Goal: Navigation & Orientation: Find specific page/section

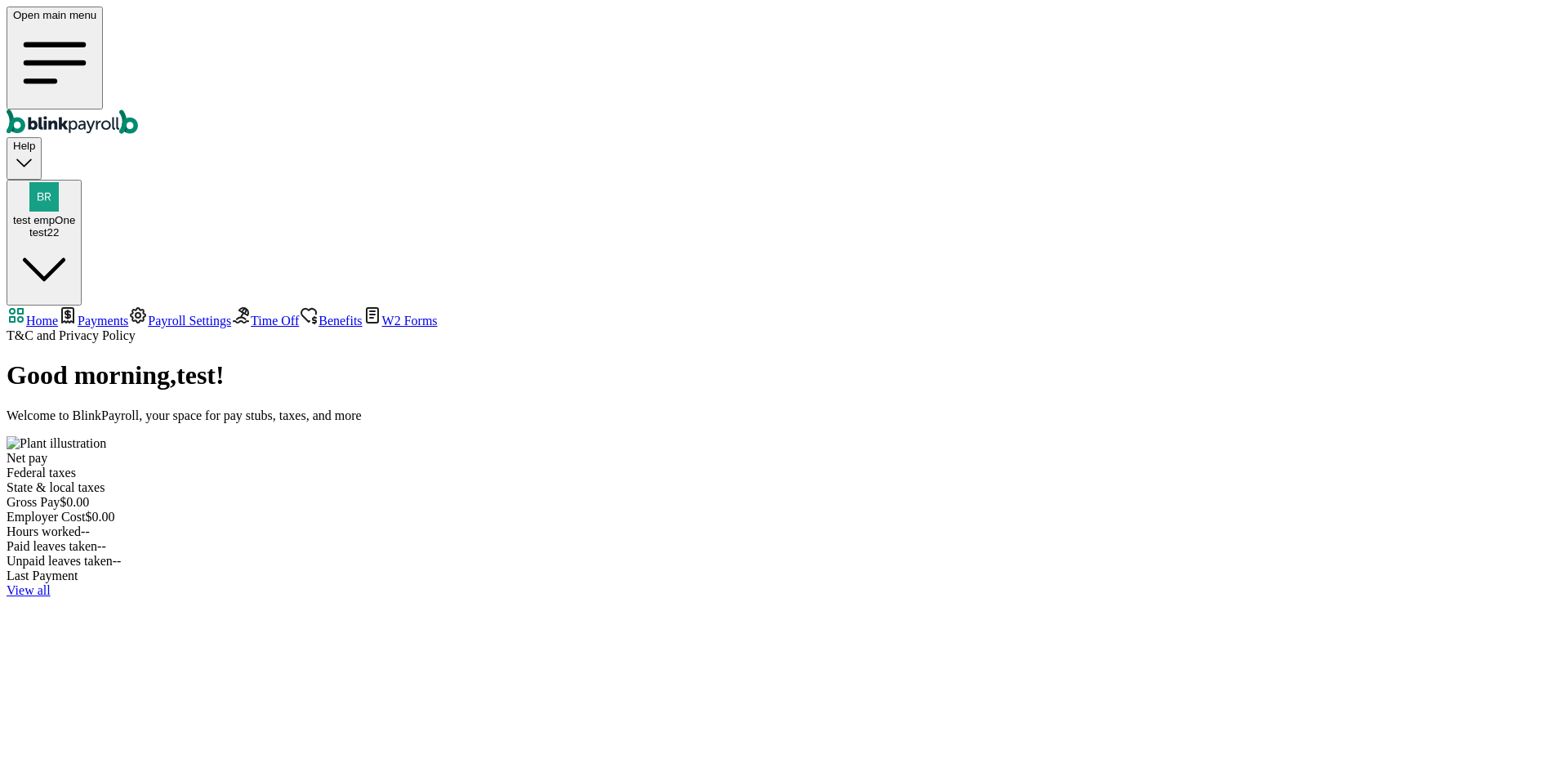
select select "2025"
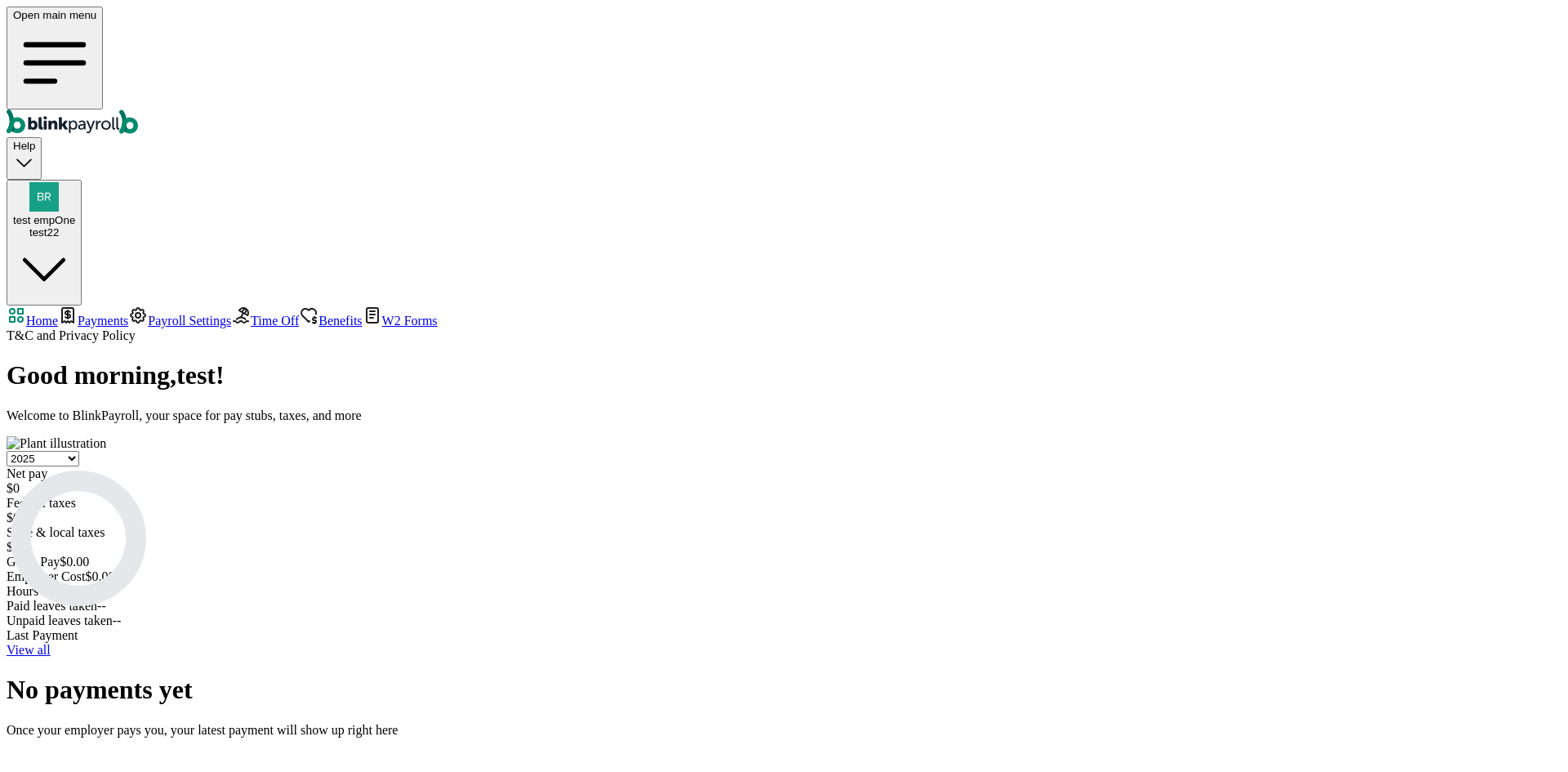
click at [116, 313] on span "Payments" at bounding box center [103, 320] width 50 height 14
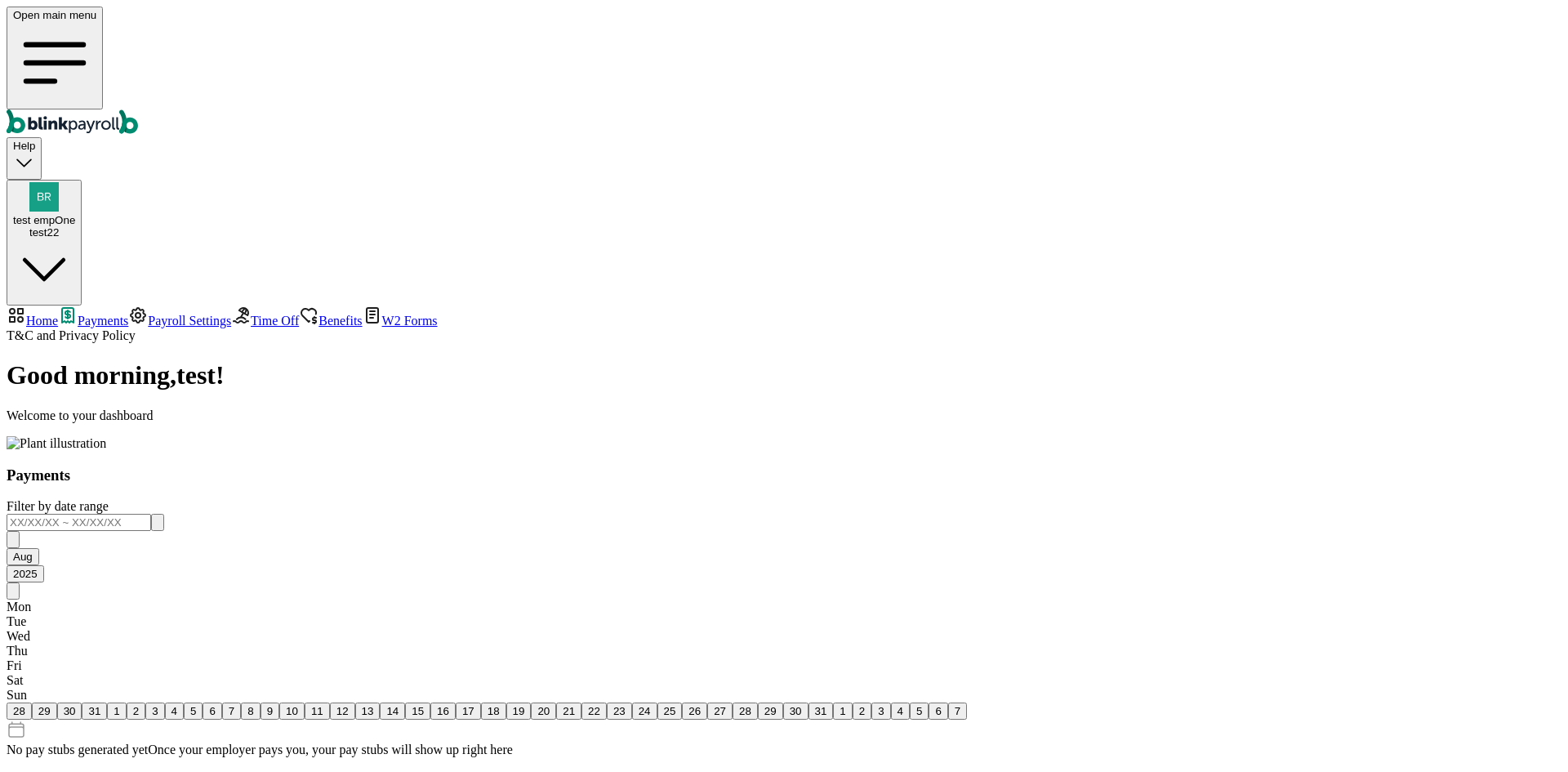
click at [128, 313] on link "Payroll Settings" at bounding box center [180, 320] width 103 height 14
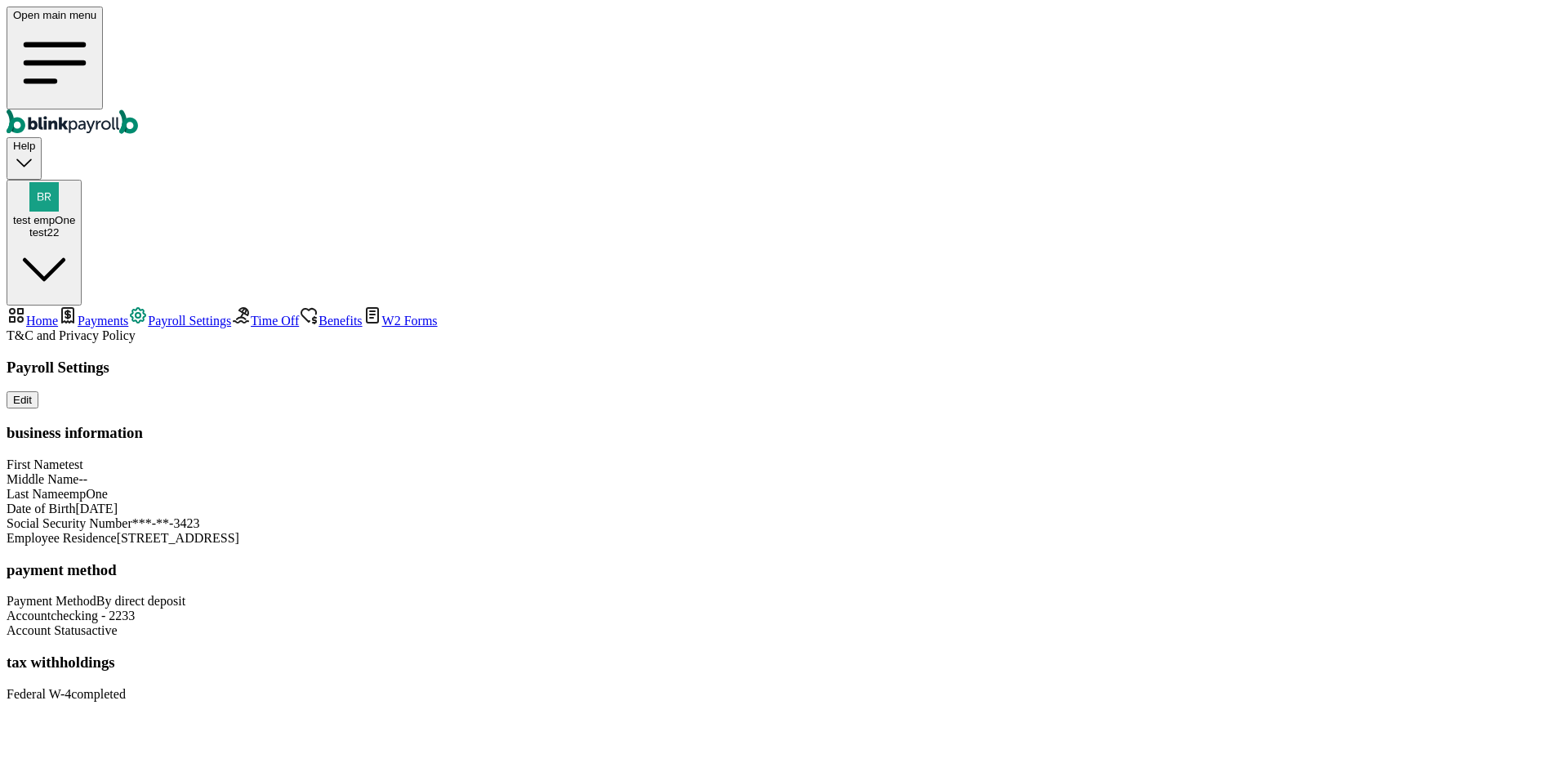
click at [251, 313] on span "Time Off" at bounding box center [275, 320] width 48 height 14
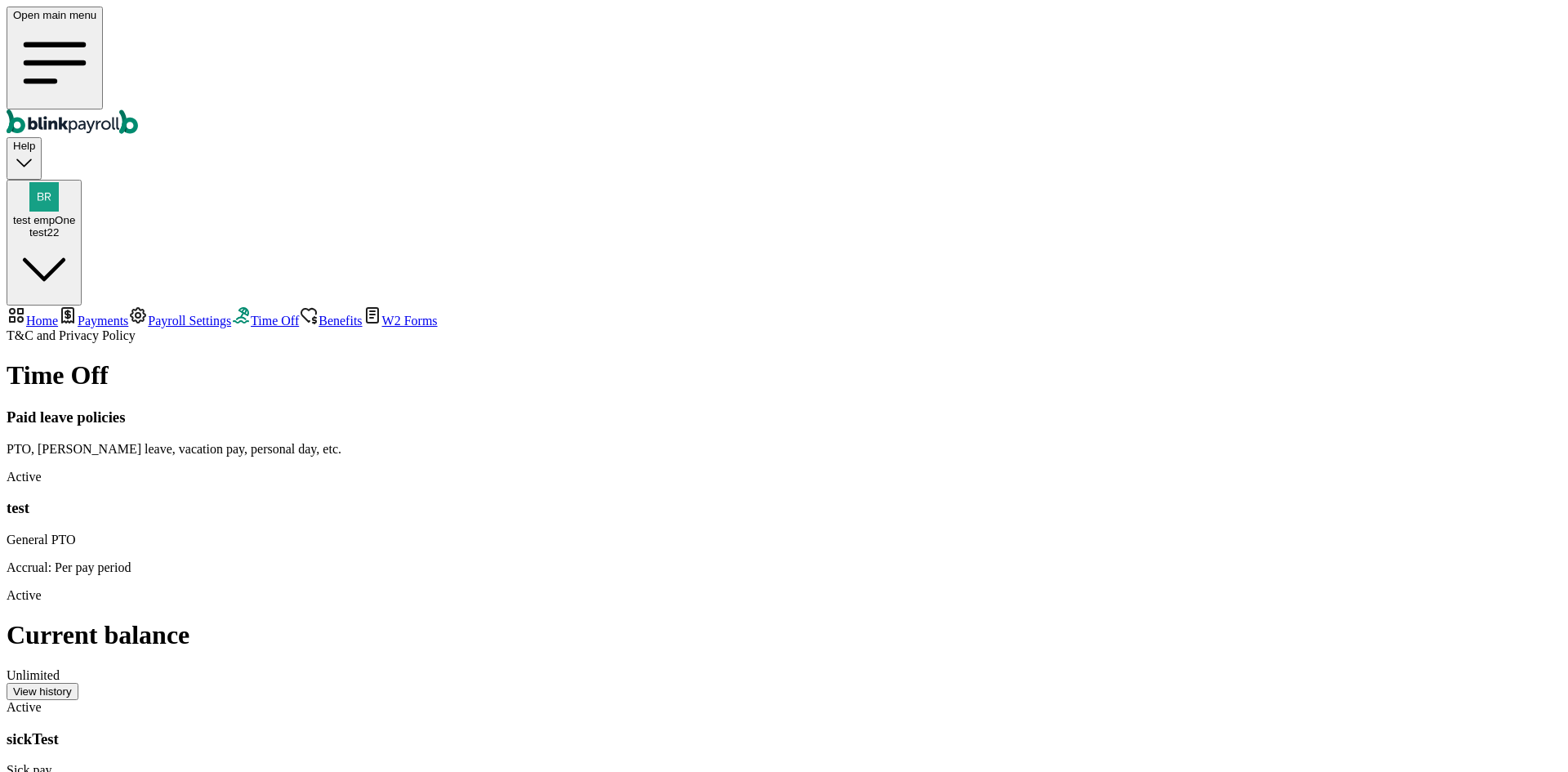
click at [318, 313] on span "Benefits" at bounding box center [340, 320] width 44 height 14
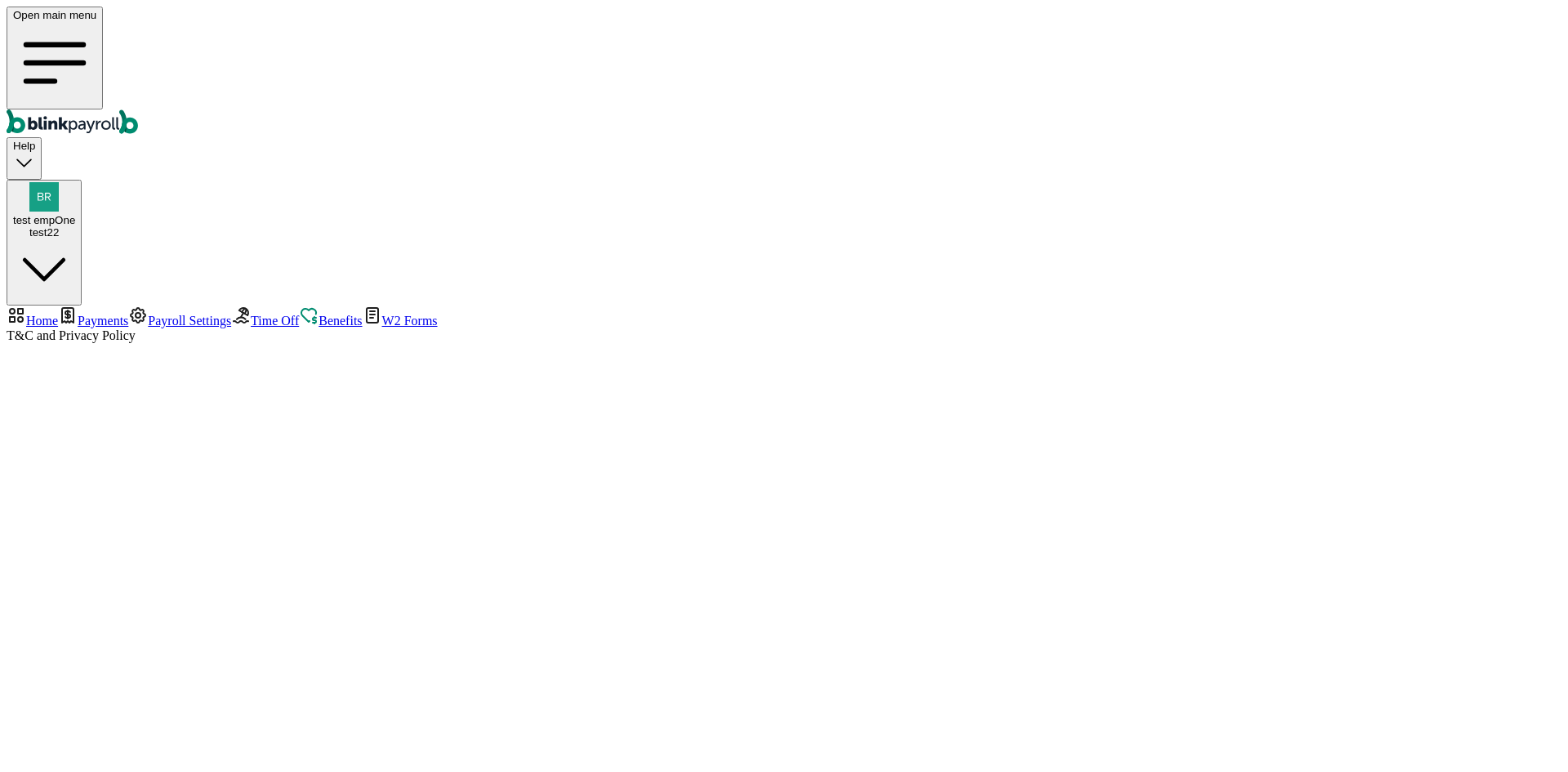
click at [58, 313] on link "Home" at bounding box center [33, 320] width 51 height 14
select select "2025"
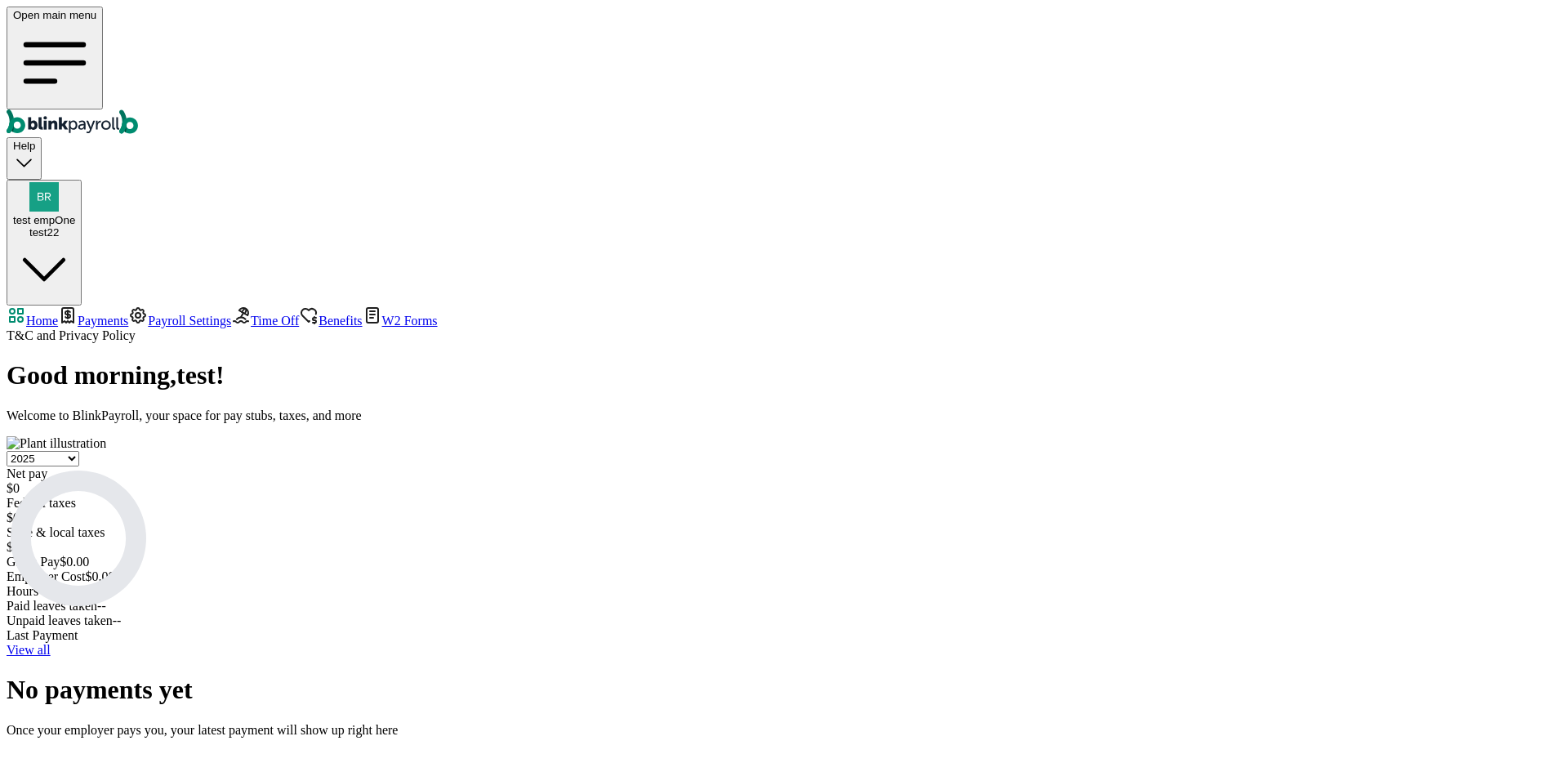
click at [318, 313] on span "Benefits" at bounding box center [340, 320] width 44 height 14
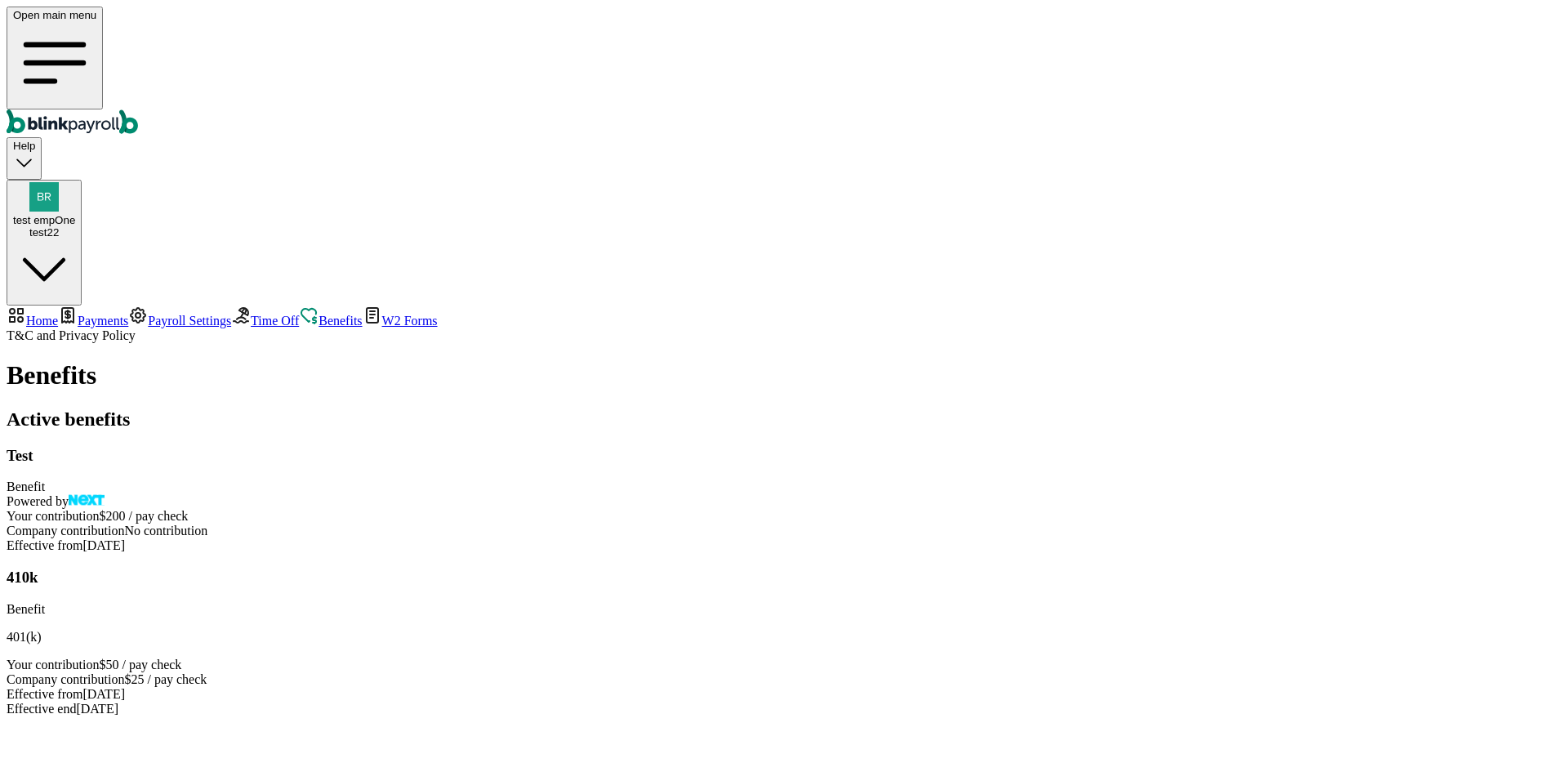
click at [383, 313] on span "W2 Forms" at bounding box center [410, 320] width 56 height 14
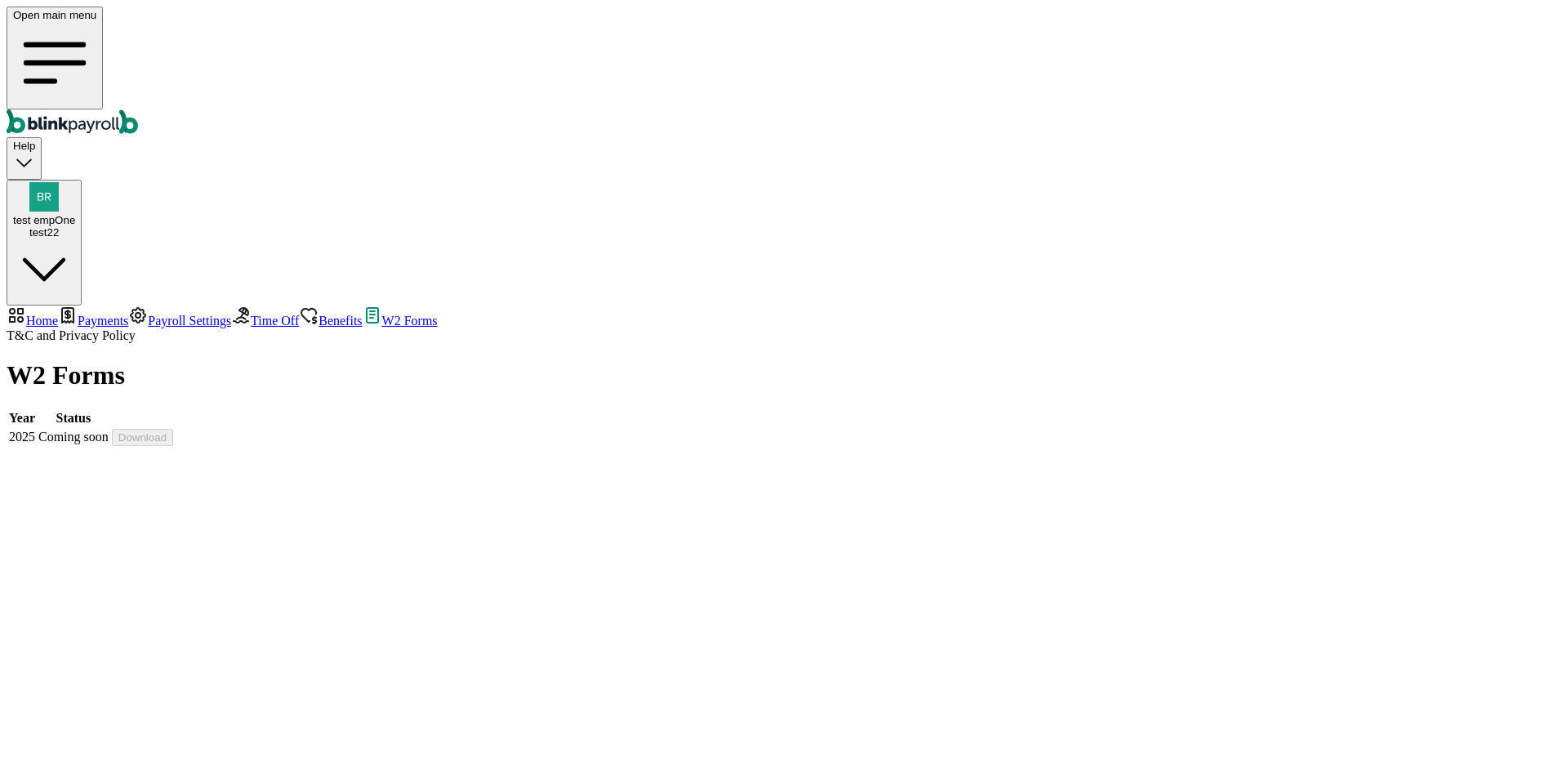
click at [318, 313] on span "Benefits" at bounding box center [340, 320] width 44 height 14
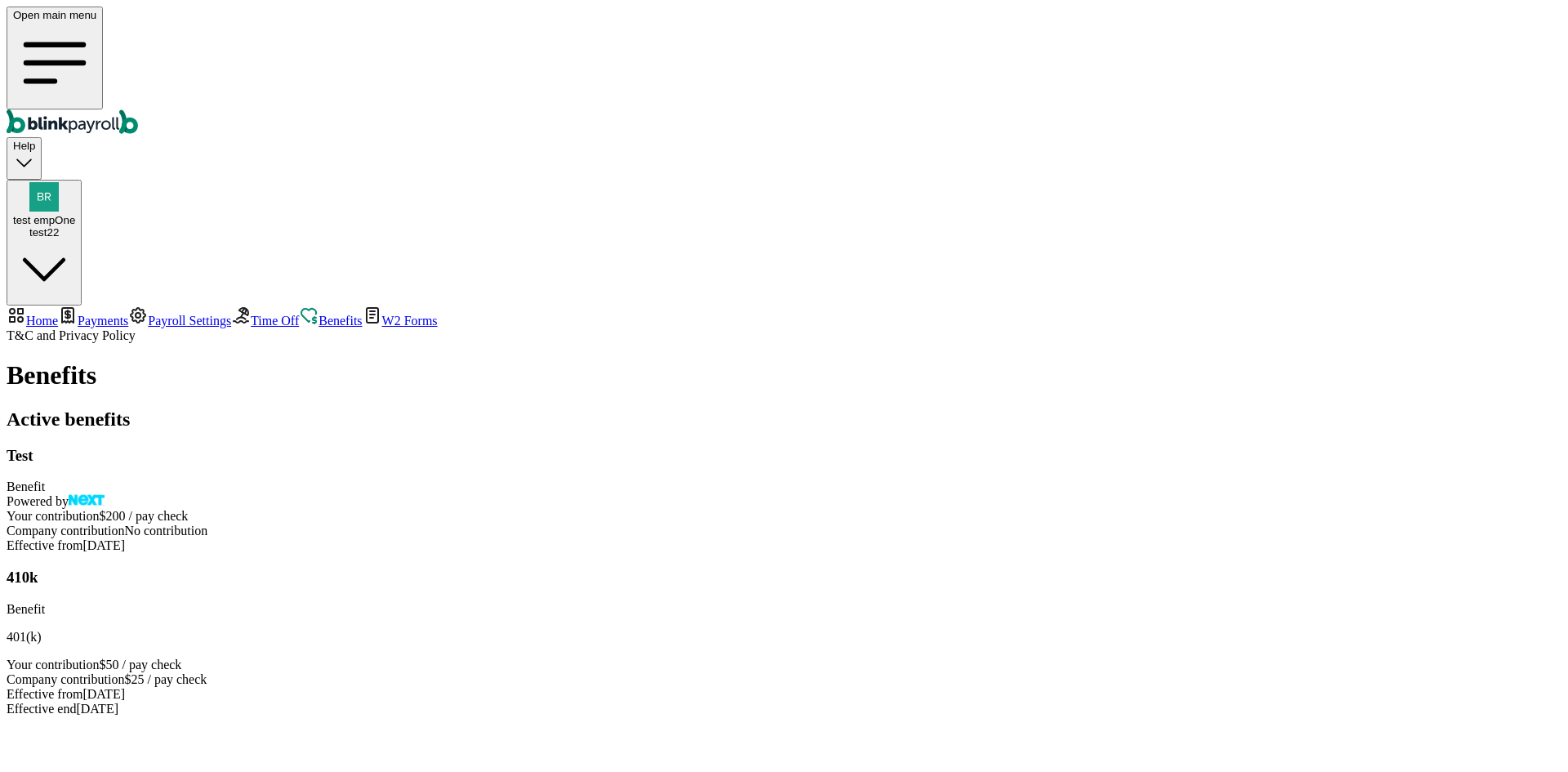
click at [58, 313] on span "Home" at bounding box center [42, 320] width 32 height 14
select select "2025"
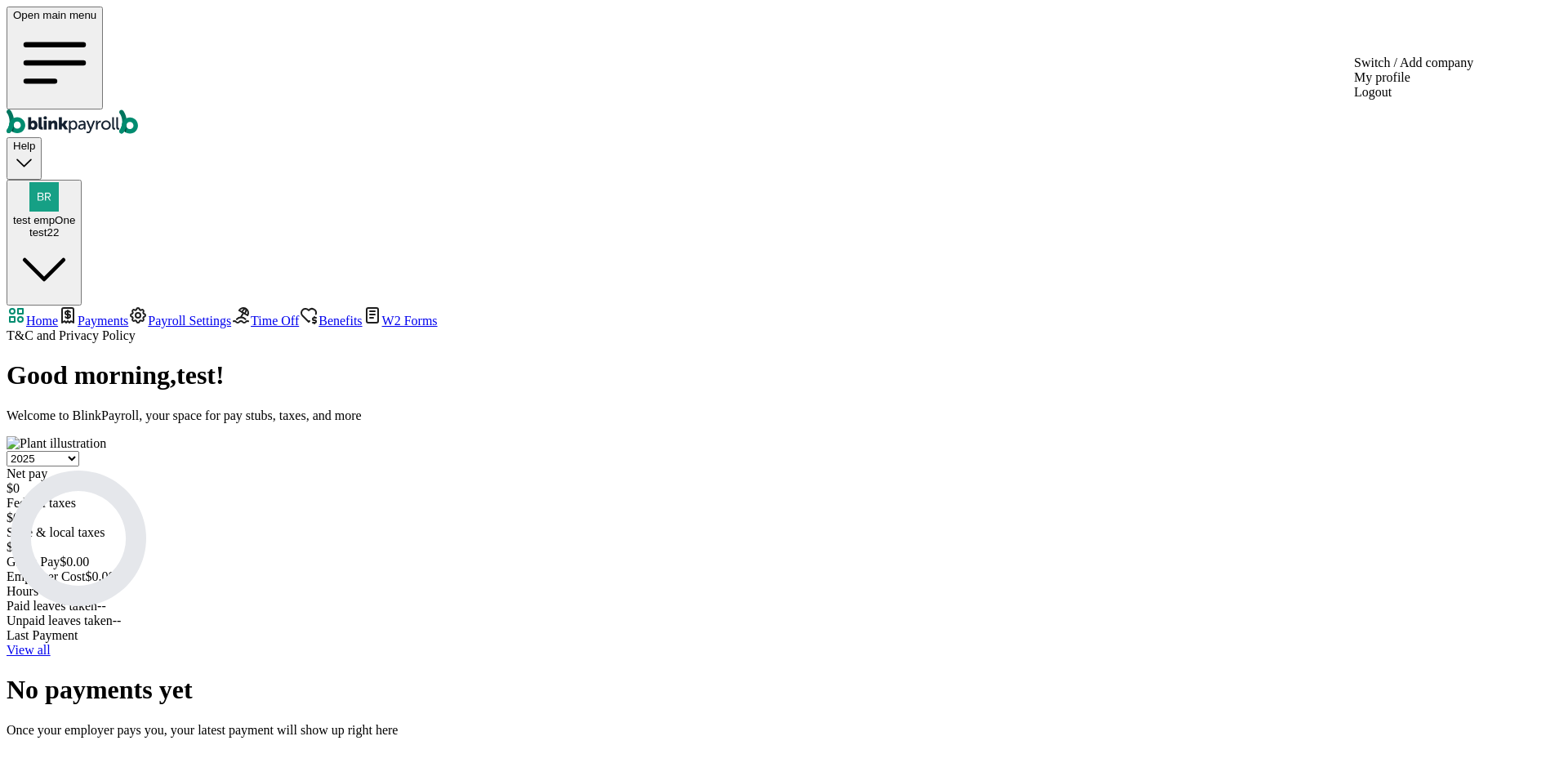
click at [75, 226] on div "test22" at bounding box center [44, 232] width 62 height 12
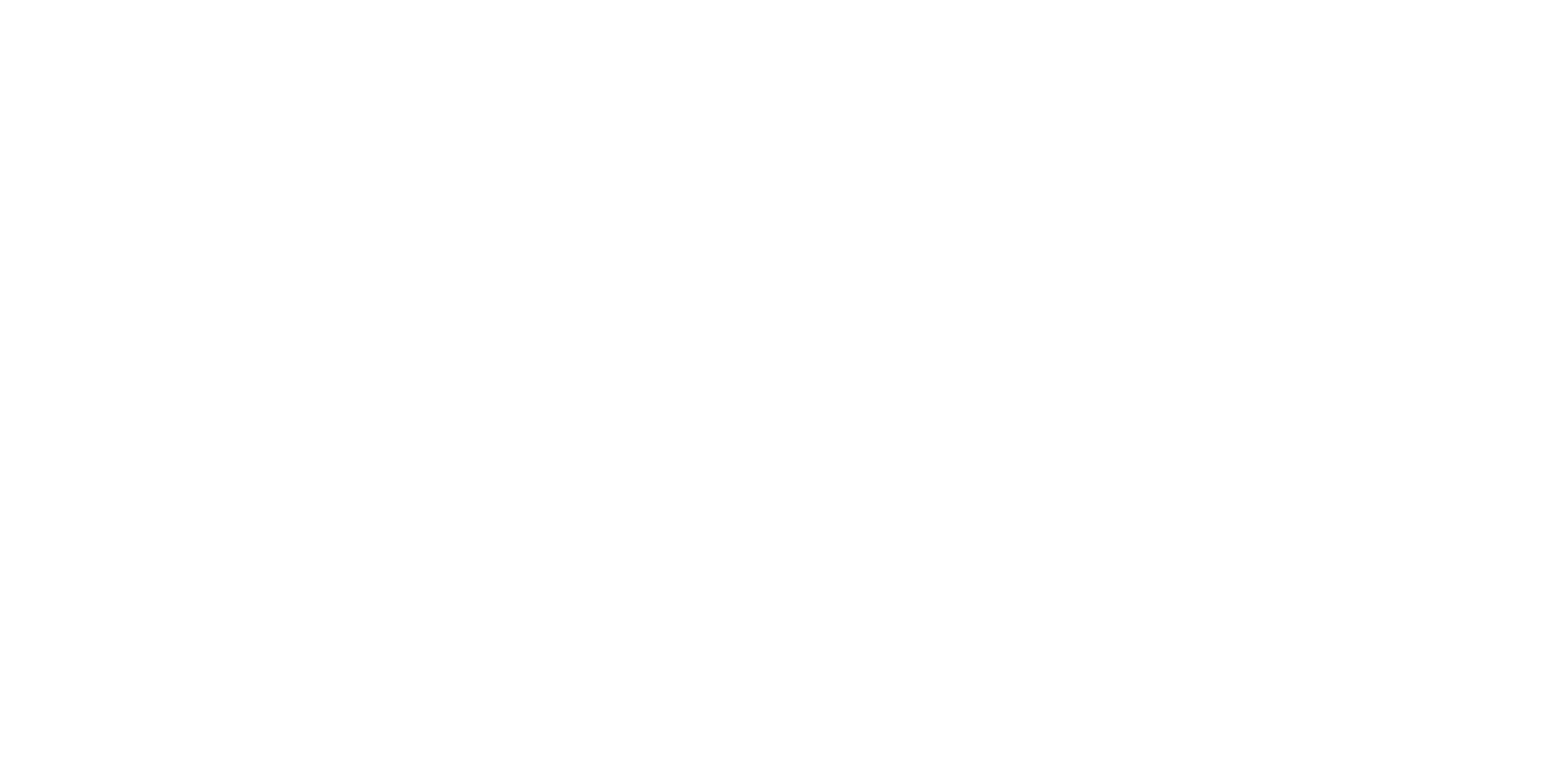
select select "2025"
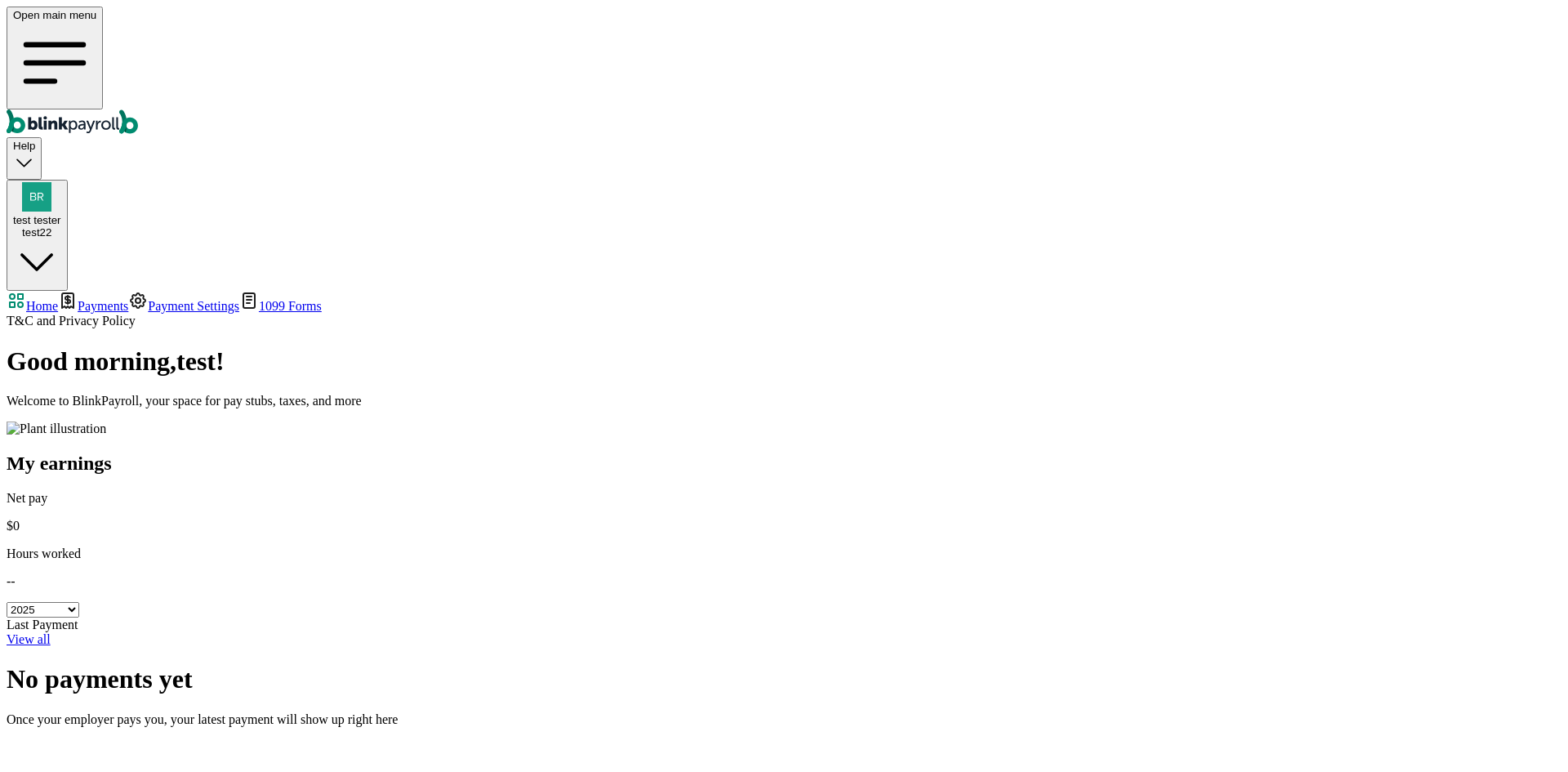
click at [1039, 727] on main "Good morning , test ! Welcome to BlinkPayroll, your space for pay stubs, taxes,…" at bounding box center [784, 537] width 1555 height 381
click at [62, 226] on div "test22" at bounding box center [37, 232] width 48 height 12
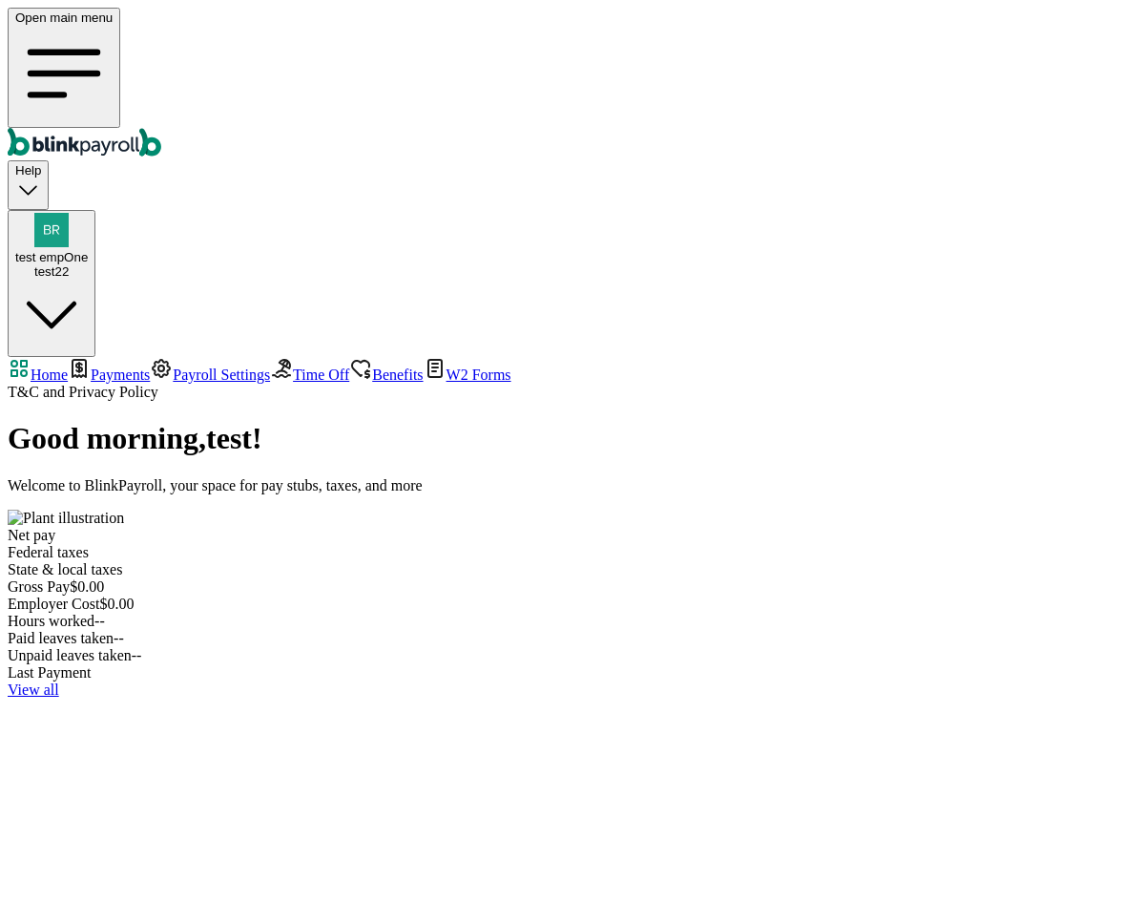
select select "2025"
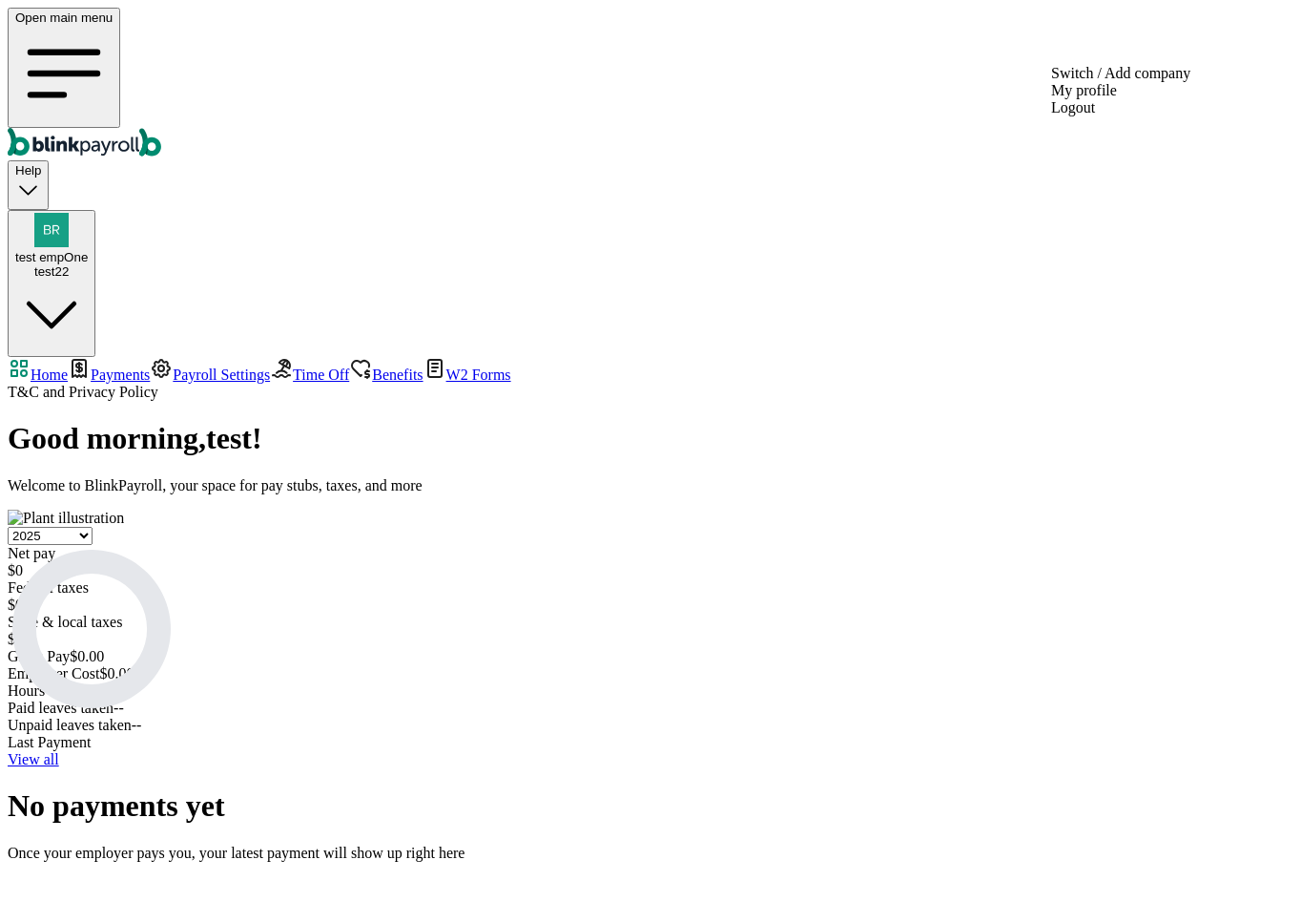
click at [88, 250] on span "test empOne" at bounding box center [51, 257] width 73 height 14
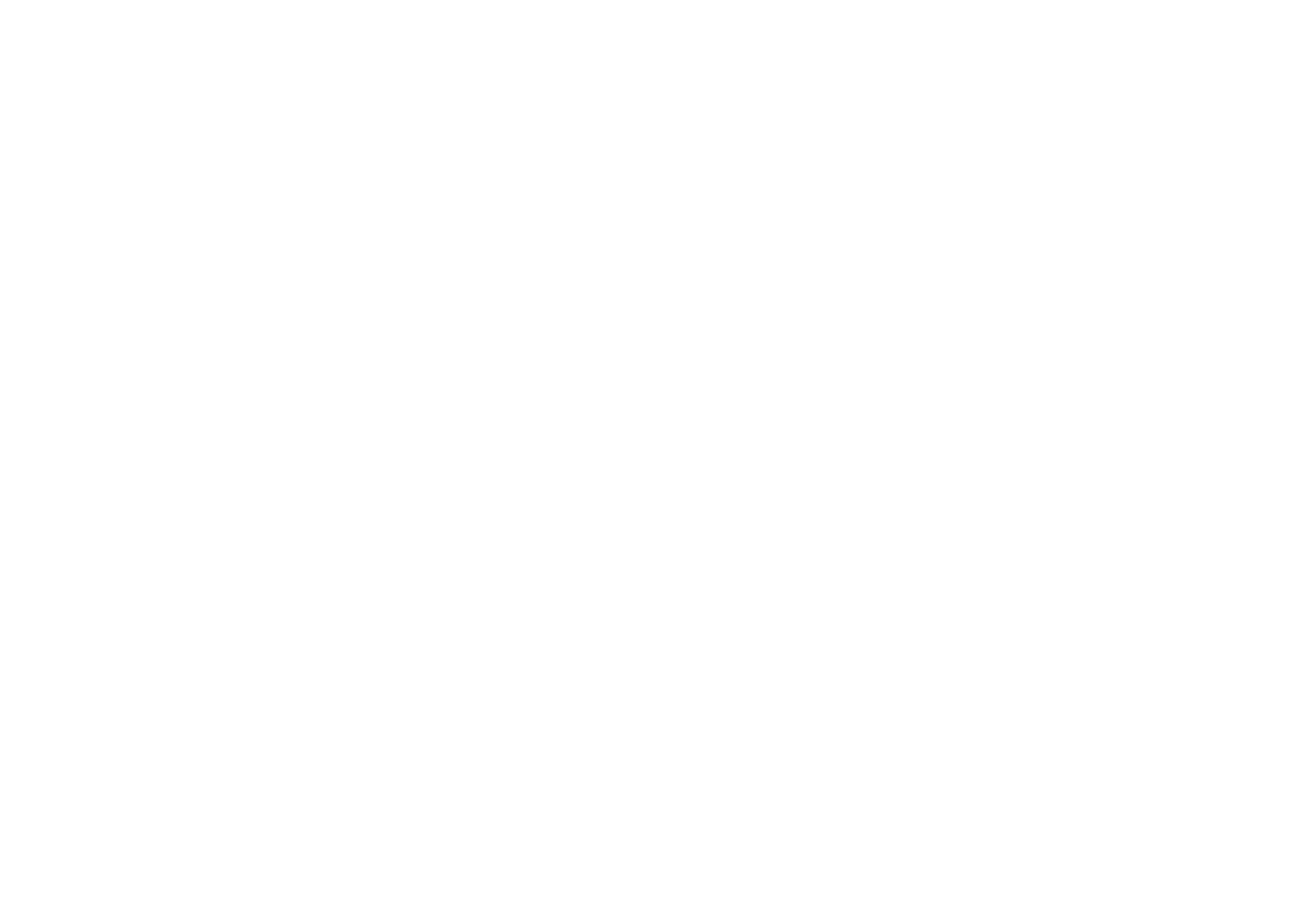
select select "2025"
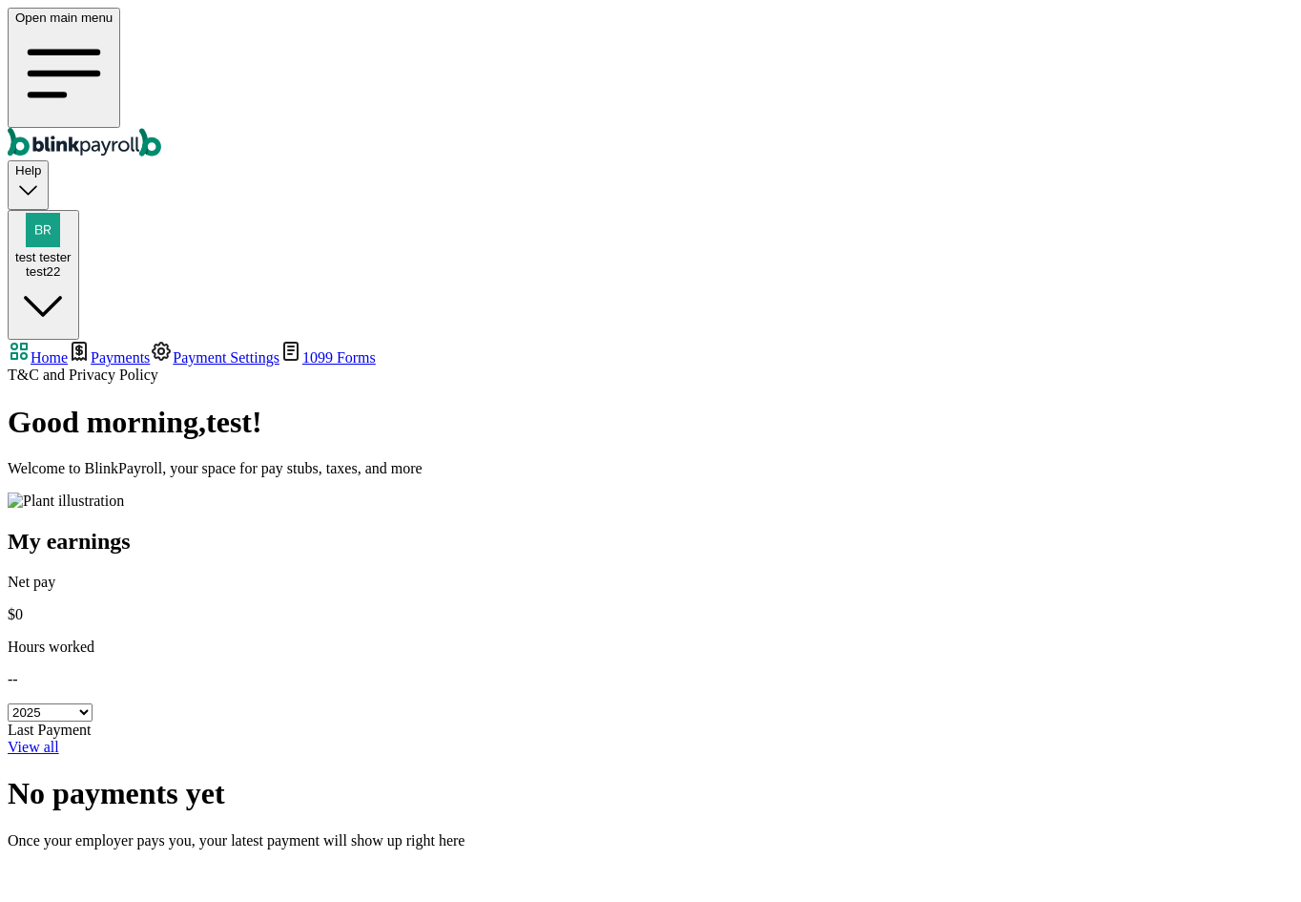
click at [72, 264] on div "test22" at bounding box center [43, 271] width 56 height 14
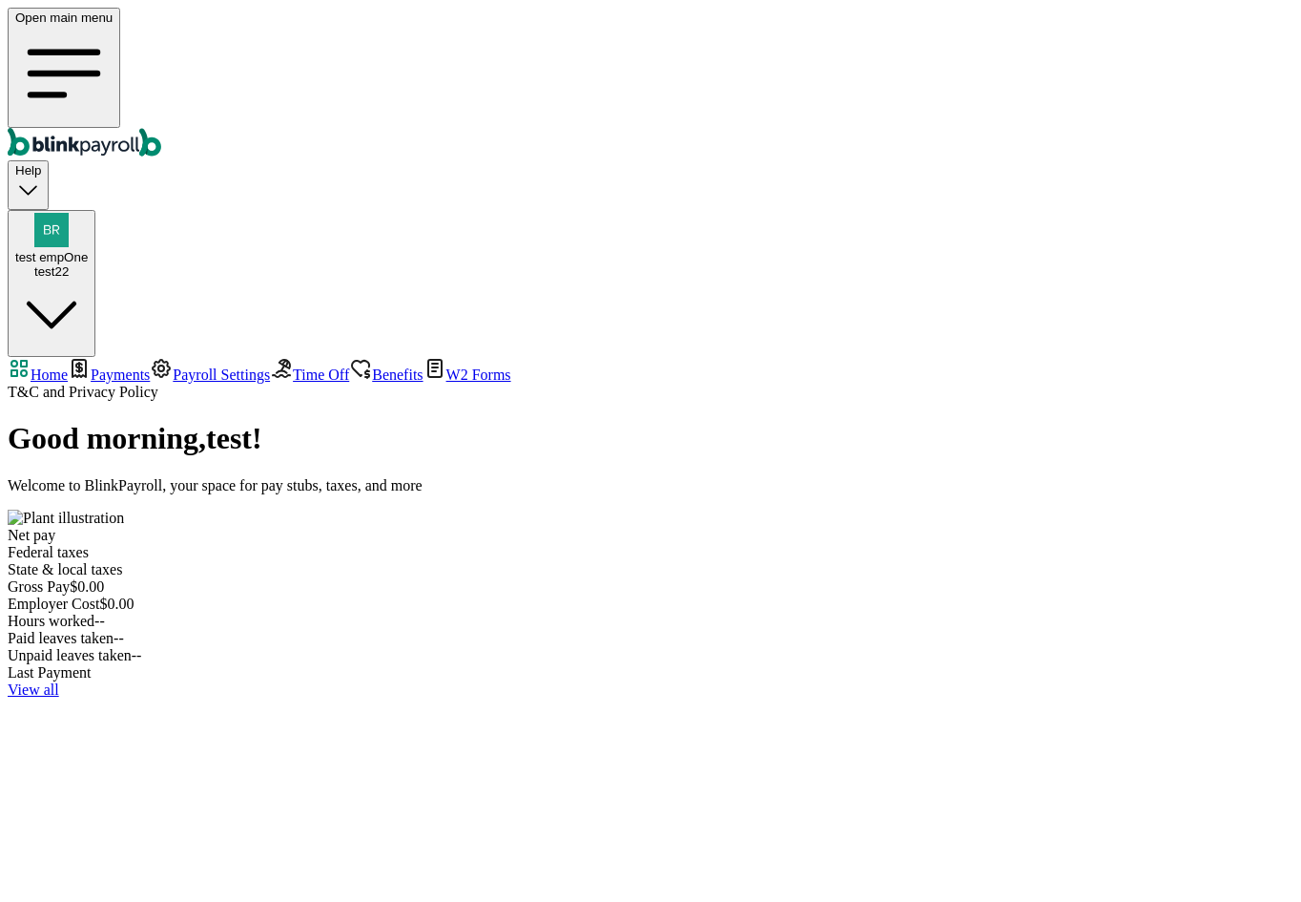
select select "2025"
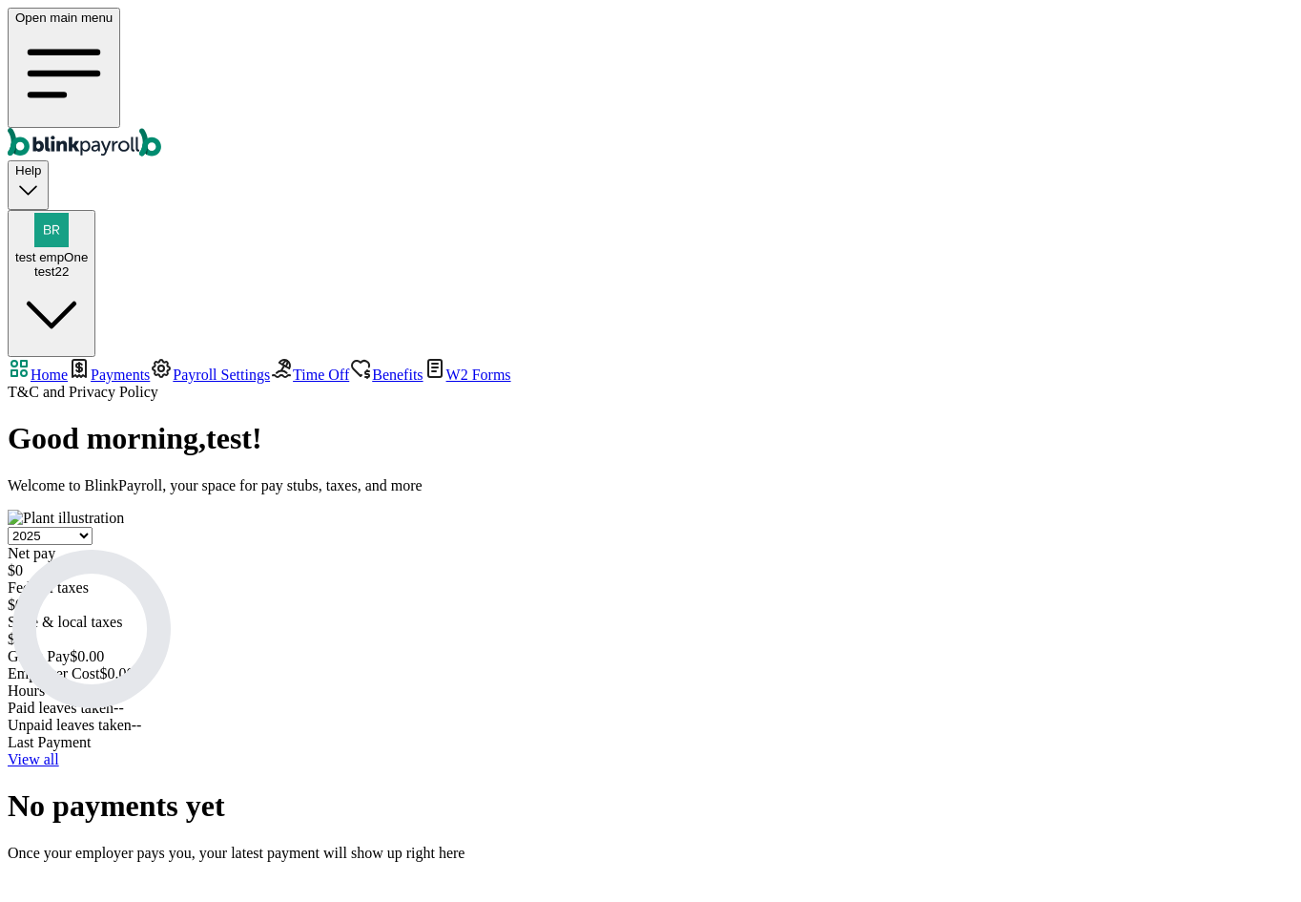
click at [88, 264] on div "test22" at bounding box center [51, 271] width 73 height 14
click at [745, 877] on div "Confirm logout? You'll need to log in again to access your account Cancel Logout" at bounding box center [651, 905] width 1286 height 57
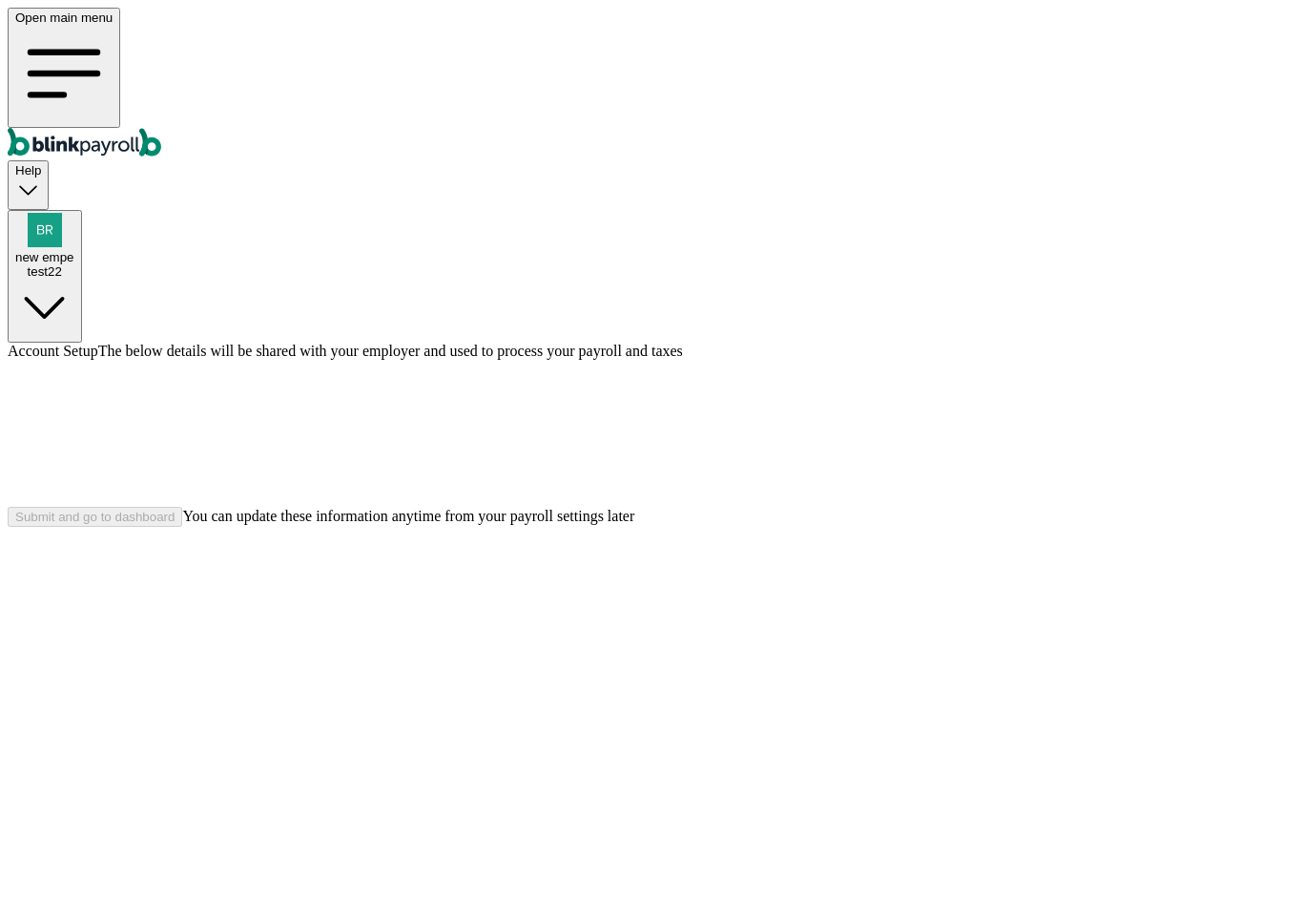
click at [41, 163] on span "Help" at bounding box center [28, 170] width 26 height 14
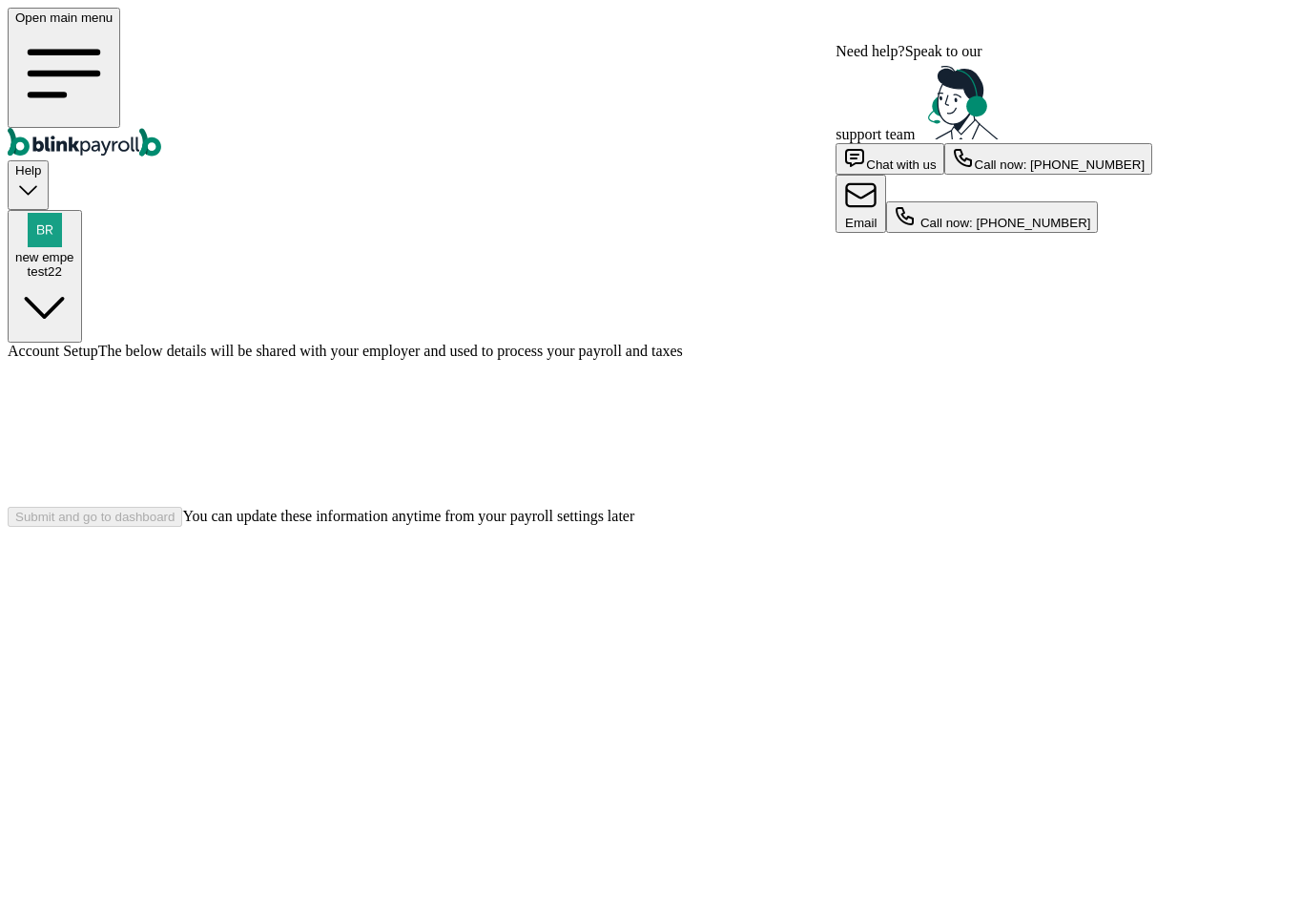
click at [41, 163] on span "Help" at bounding box center [28, 170] width 26 height 14
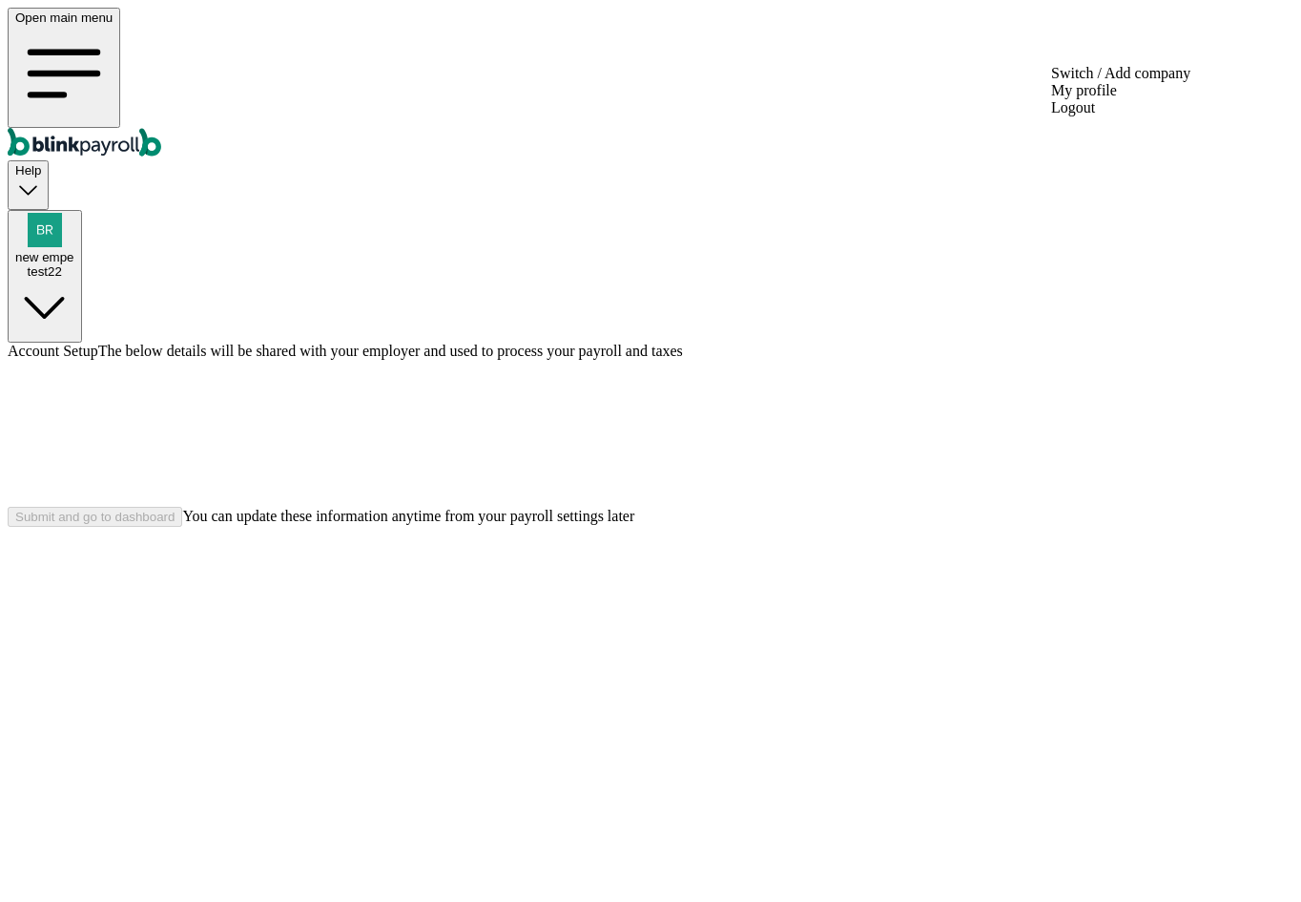
click at [74, 250] on span "new empe" at bounding box center [44, 257] width 59 height 14
click at [74, 250] on div "new empe test22" at bounding box center [44, 264] width 59 height 29
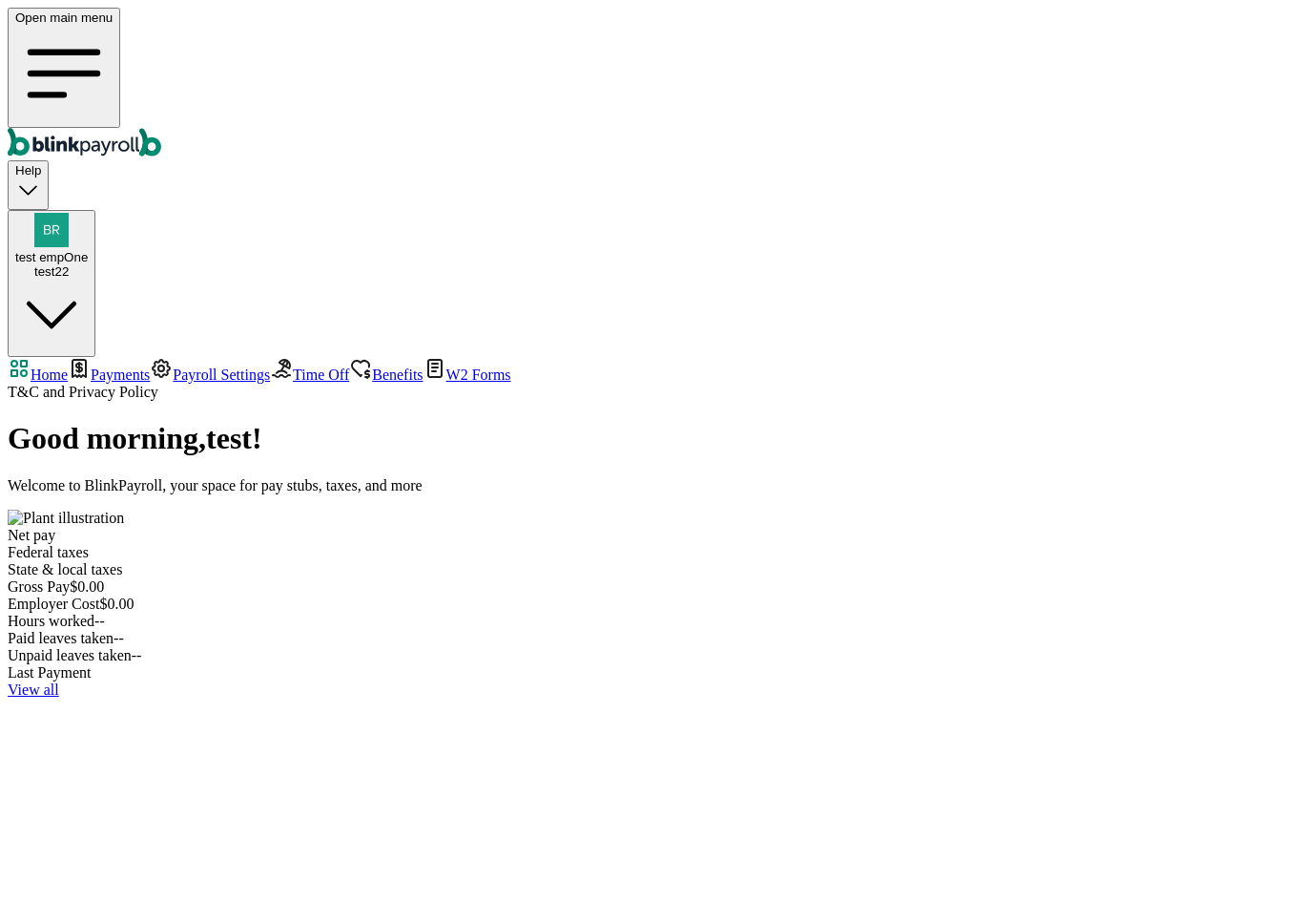
select select "2025"
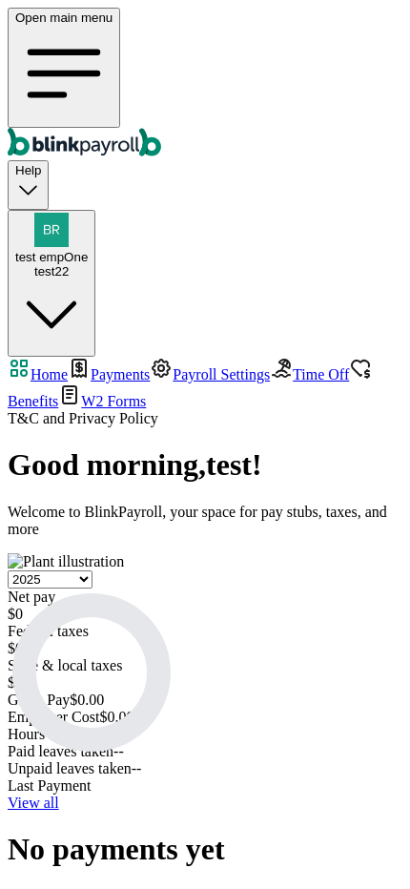
scroll to position [336, 0]
click at [59, 795] on link "View all" at bounding box center [34, 803] width 52 height 16
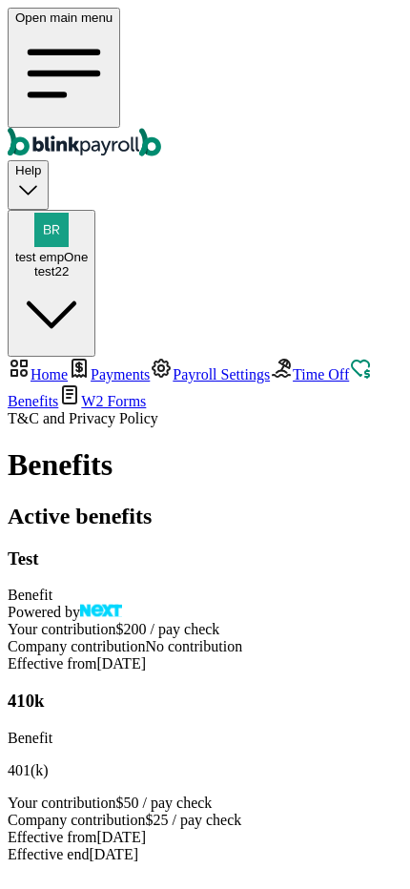
click at [37, 52] on icon "Global" at bounding box center [64, 73] width 67 height 43
select select "2025"
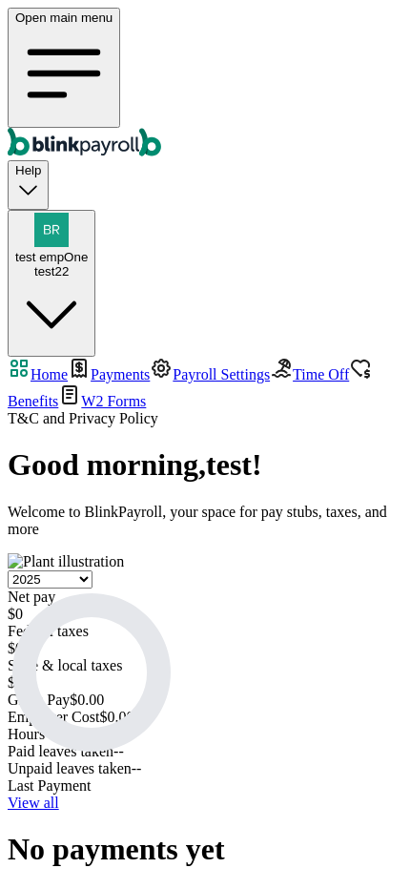
click at [93, 571] on select "Select year [DATE] 2024 2023 2022 2021" at bounding box center [50, 580] width 85 height 18
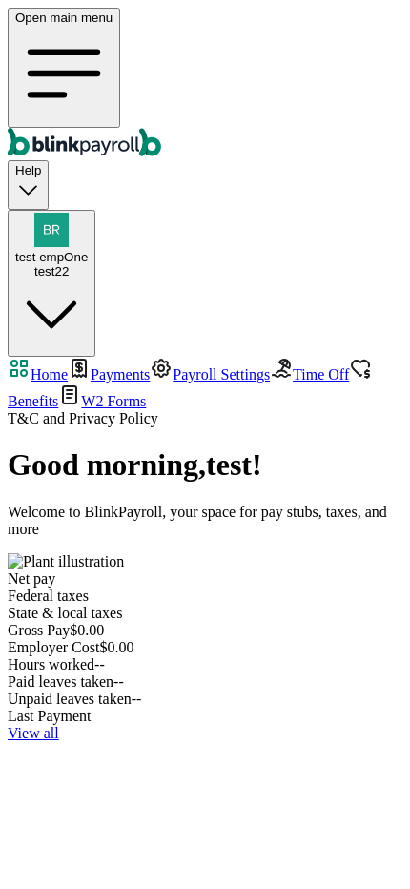
click at [198, 571] on div at bounding box center [205, 571] width 395 height 0
select select "2023"
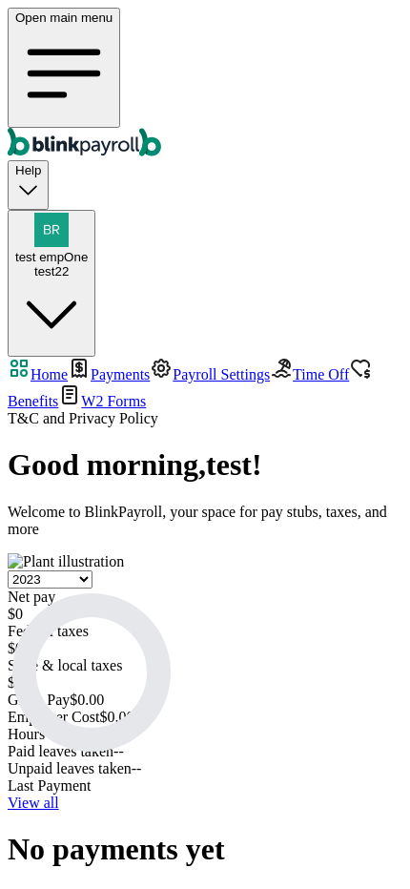
click at [93, 571] on select "Select year [DATE] 2024 2023 2022 2021" at bounding box center [50, 580] width 85 height 18
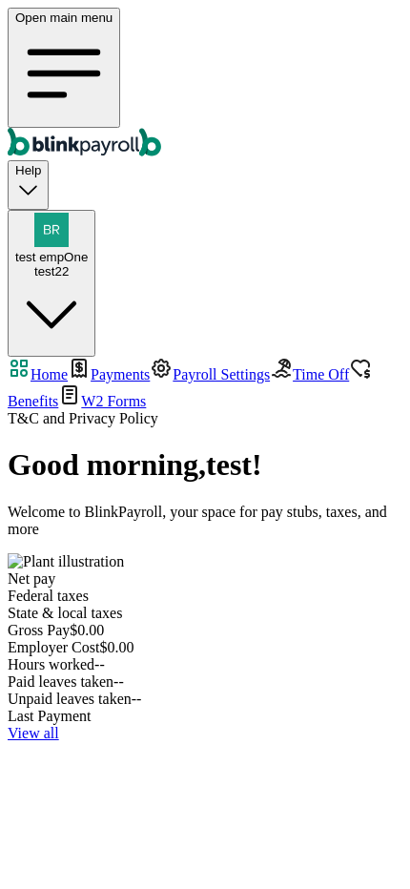
select select "2021"
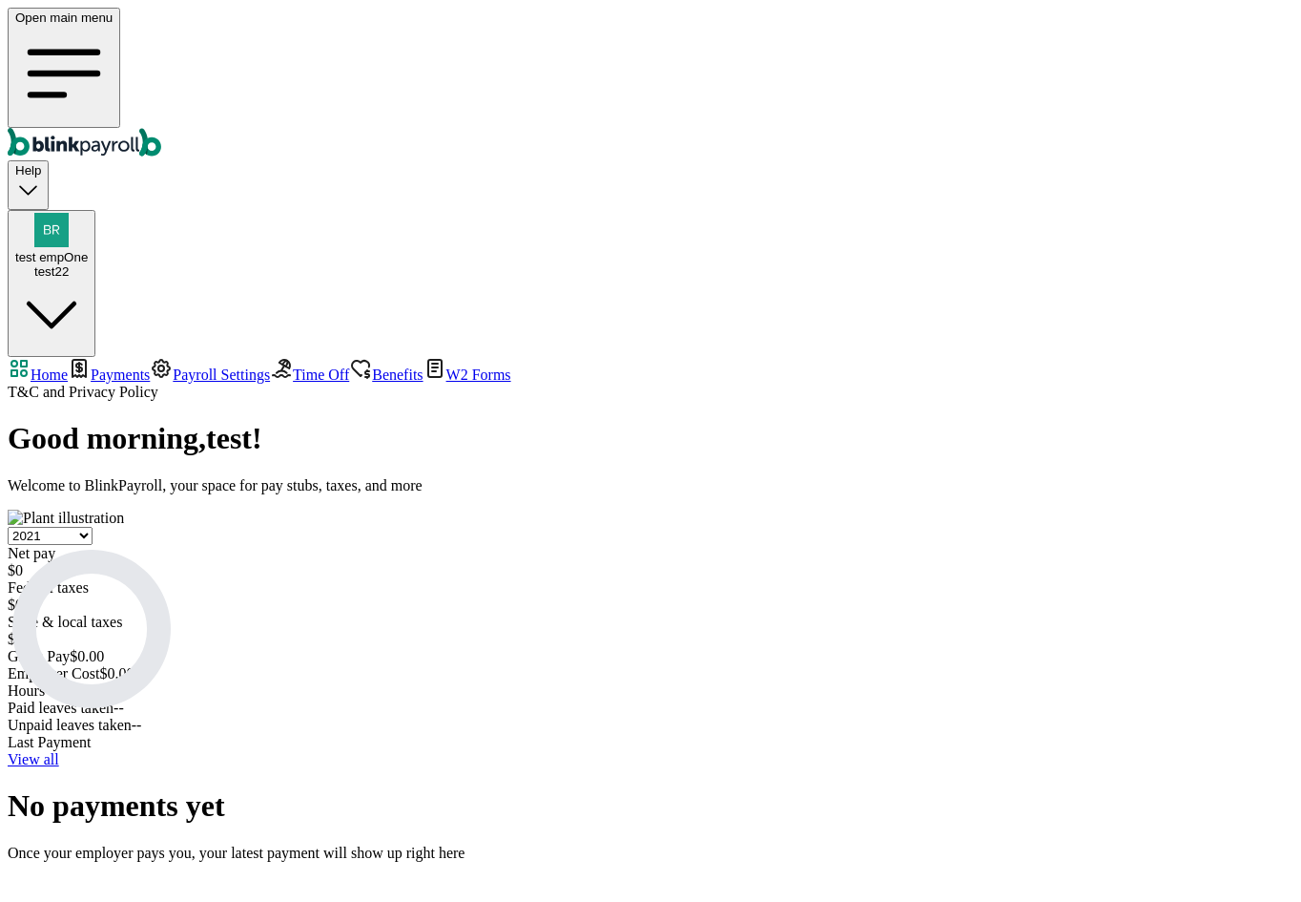
click at [372, 366] on span "Benefits" at bounding box center [397, 374] width 51 height 16
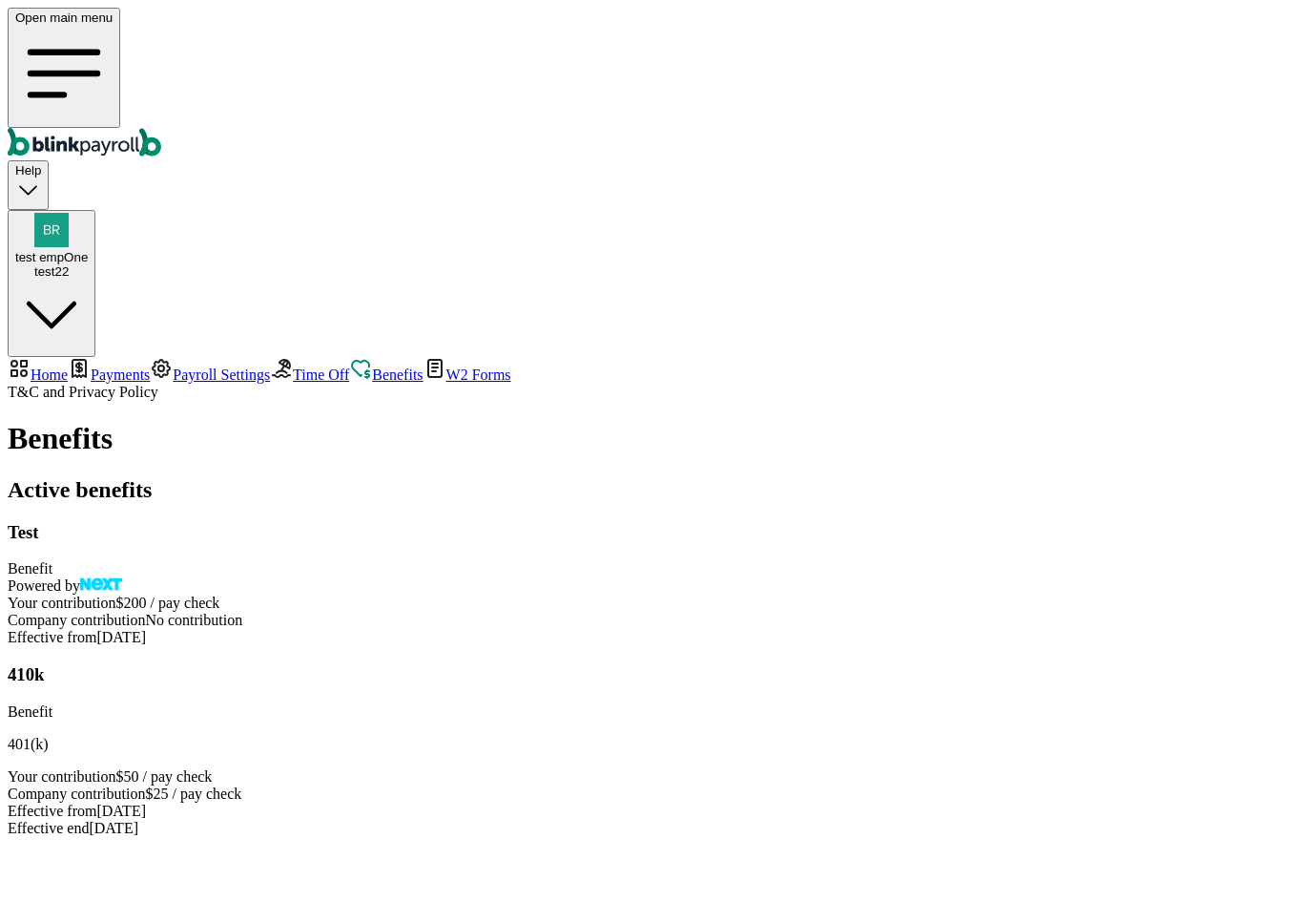
click at [68, 366] on span "Home" at bounding box center [49, 374] width 37 height 16
select select "2025"
